Goal: Task Accomplishment & Management: Use online tool/utility

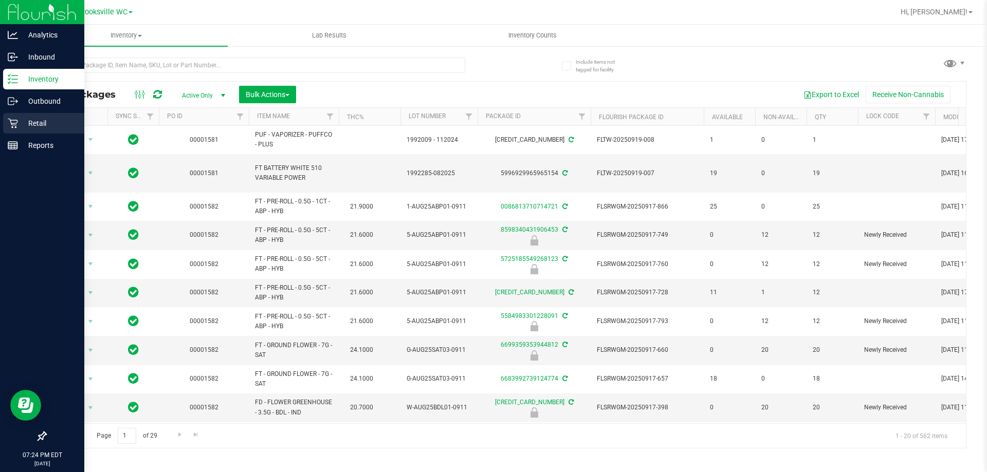
click at [11, 118] on div "Retail" at bounding box center [43, 123] width 81 height 21
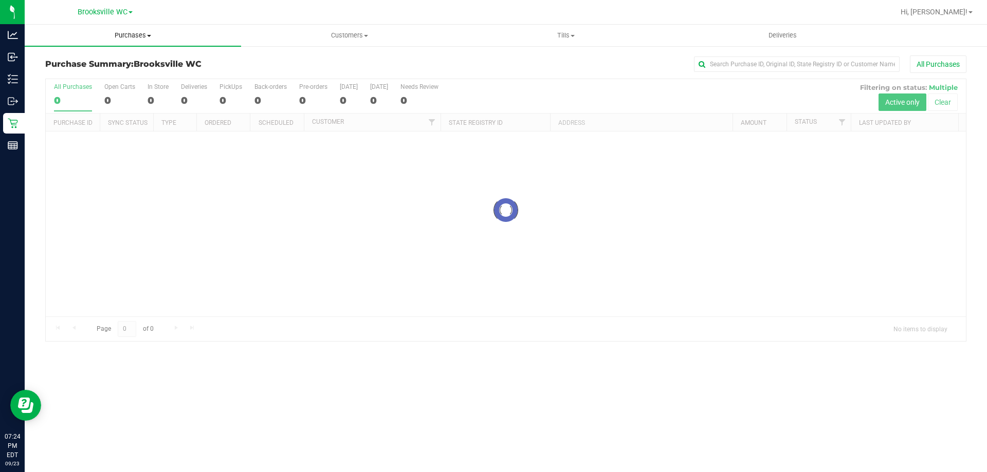
click at [124, 37] on span "Purchases" at bounding box center [133, 35] width 216 height 9
click at [123, 69] on li "Fulfillment" at bounding box center [133, 74] width 216 height 12
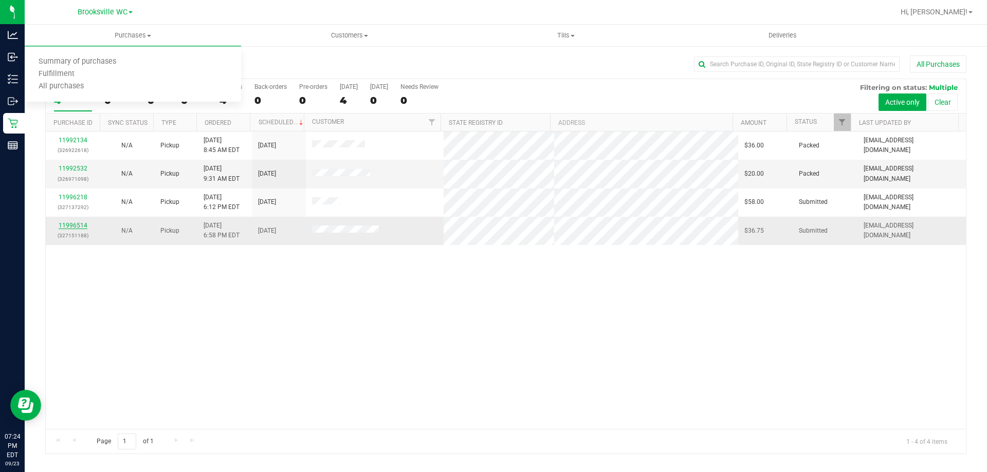
click at [69, 225] on link "11996514" at bounding box center [73, 225] width 29 height 7
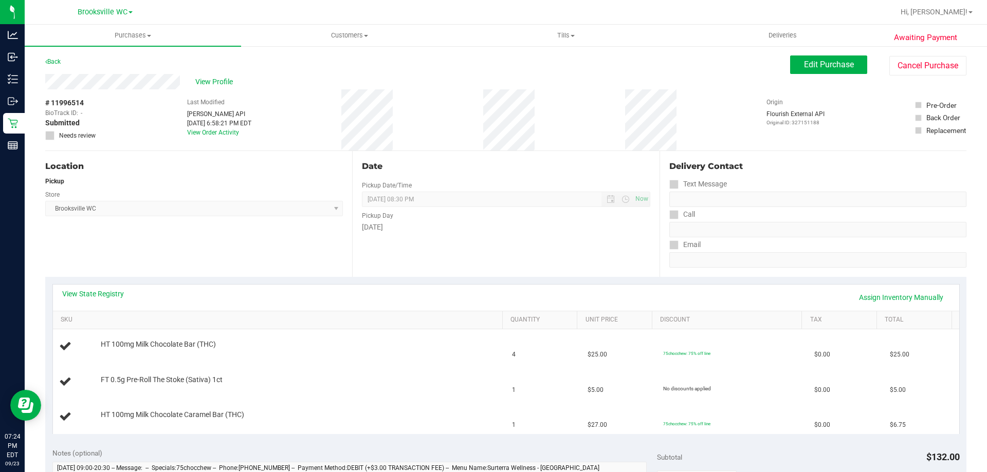
scroll to position [51, 0]
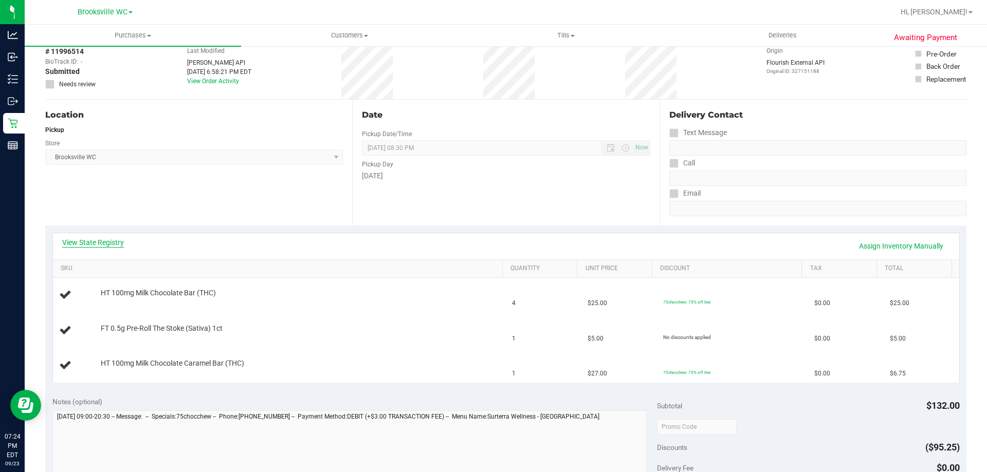
click at [109, 240] on link "View State Registry" at bounding box center [93, 243] width 62 height 10
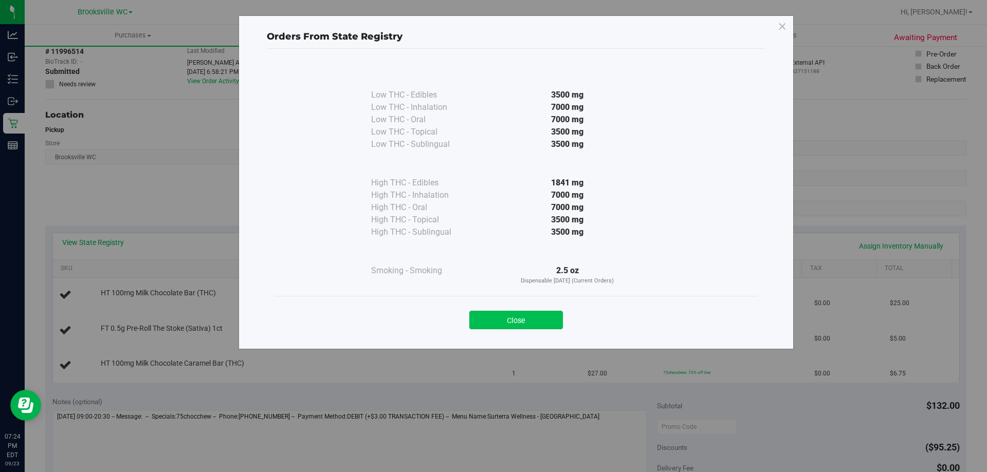
click at [500, 318] on button "Close" at bounding box center [516, 320] width 94 height 19
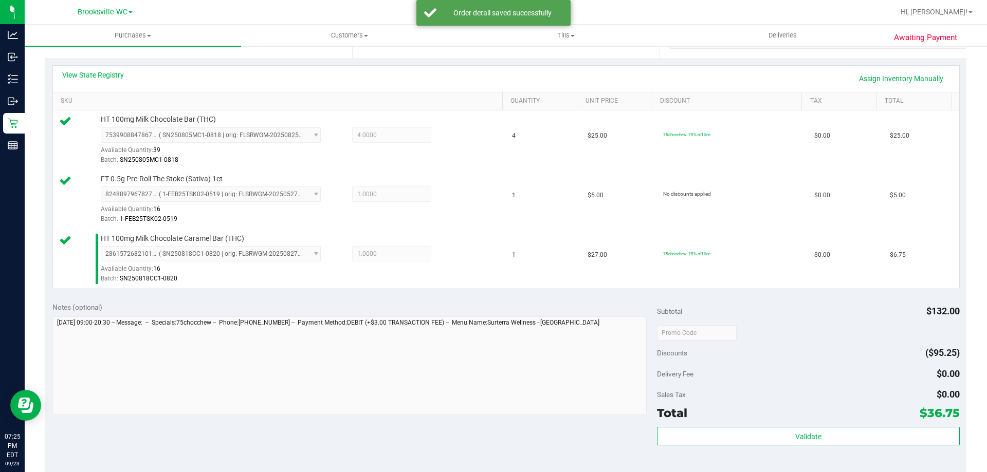
scroll to position [257, 0]
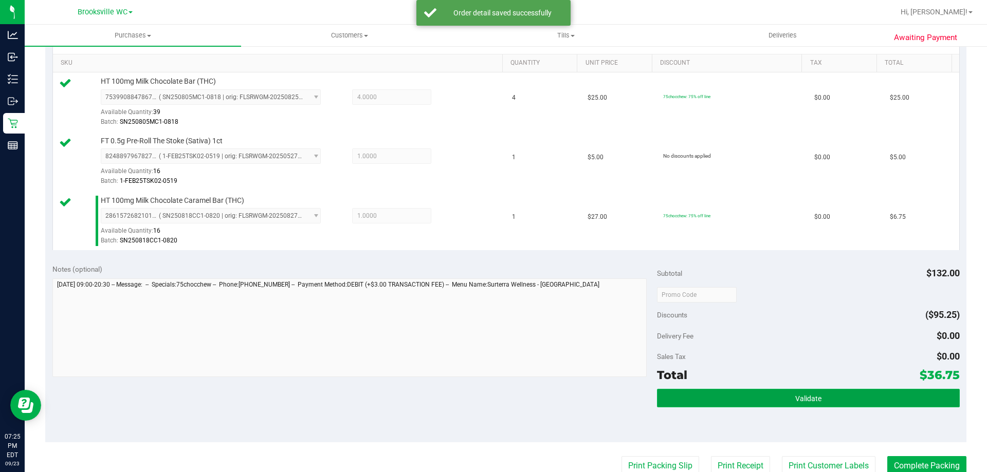
click at [732, 396] on button "Validate" at bounding box center [808, 398] width 302 height 19
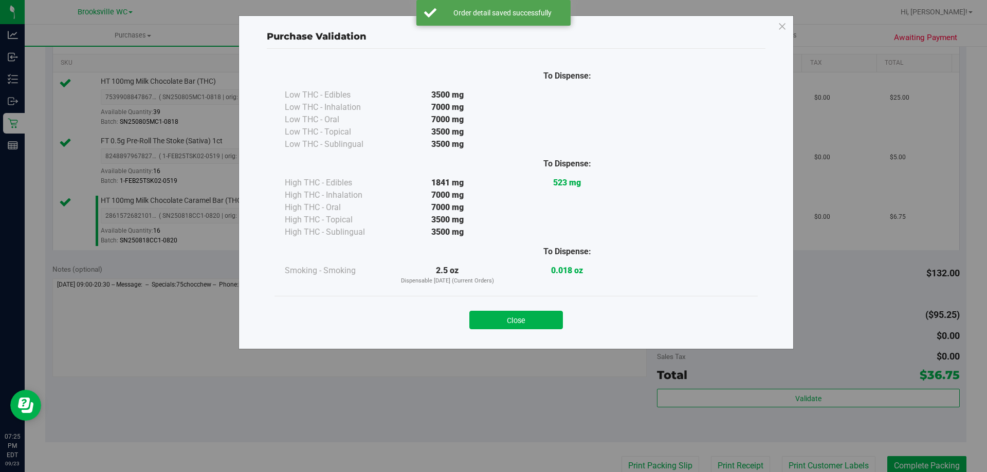
click at [514, 319] on button "Close" at bounding box center [516, 320] width 94 height 19
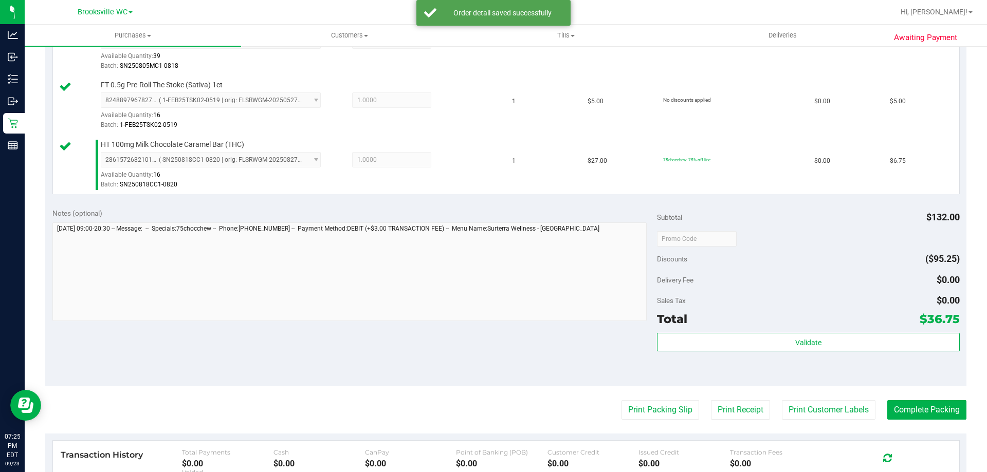
scroll to position [360, 0]
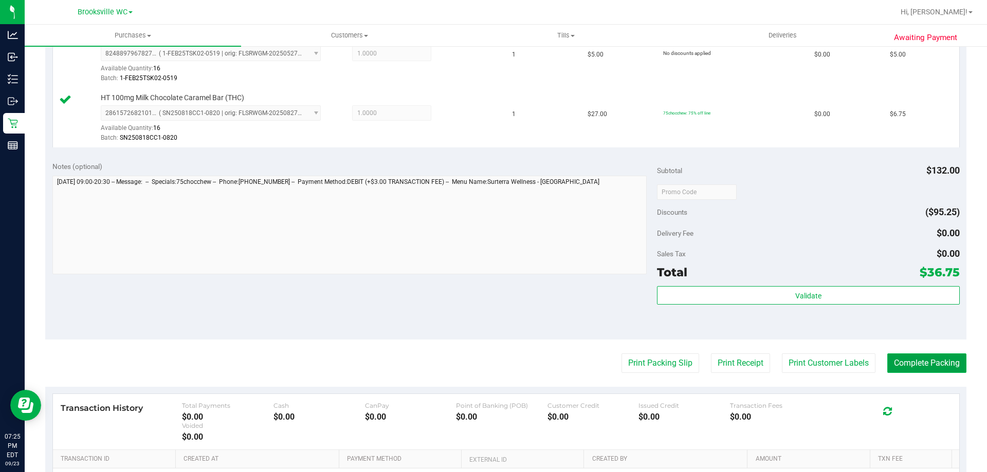
click at [929, 365] on button "Complete Packing" at bounding box center [926, 364] width 79 height 20
